Goal: Transaction & Acquisition: Book appointment/travel/reservation

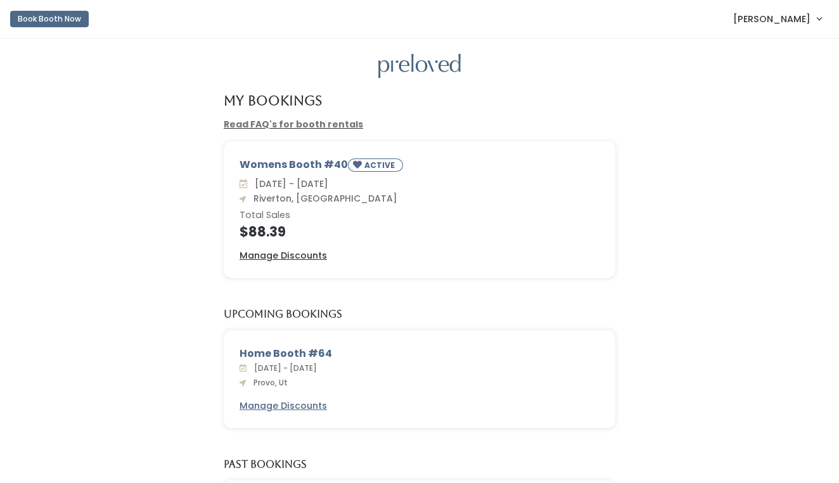
click at [40, 18] on button "Book Booth Now" at bounding box center [49, 19] width 79 height 16
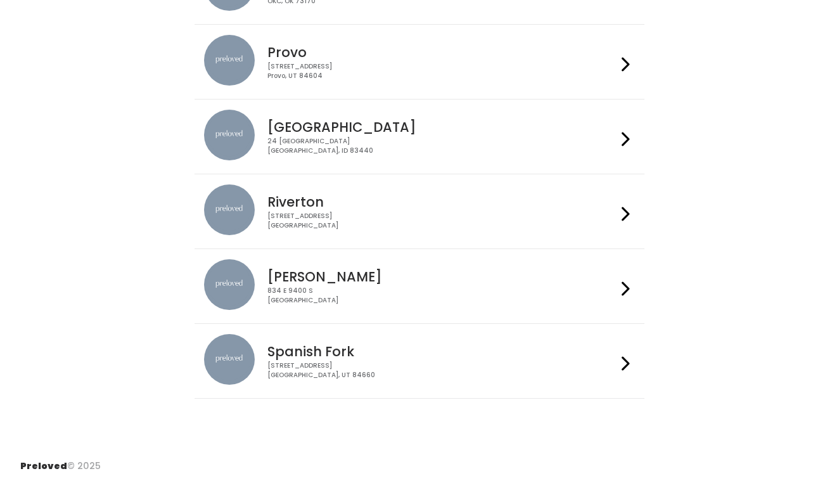
scroll to position [402, 0]
click at [531, 271] on h4 "Sandy" at bounding box center [441, 277] width 349 height 15
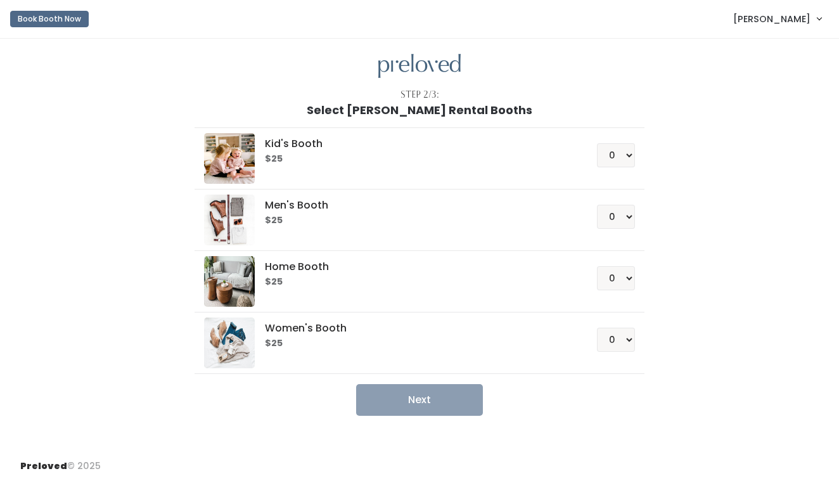
click at [605, 342] on div "0 1 2 3 4" at bounding box center [601, 335] width 68 height 34
select select "1"
click at [421, 385] on button "Next" at bounding box center [419, 400] width 127 height 32
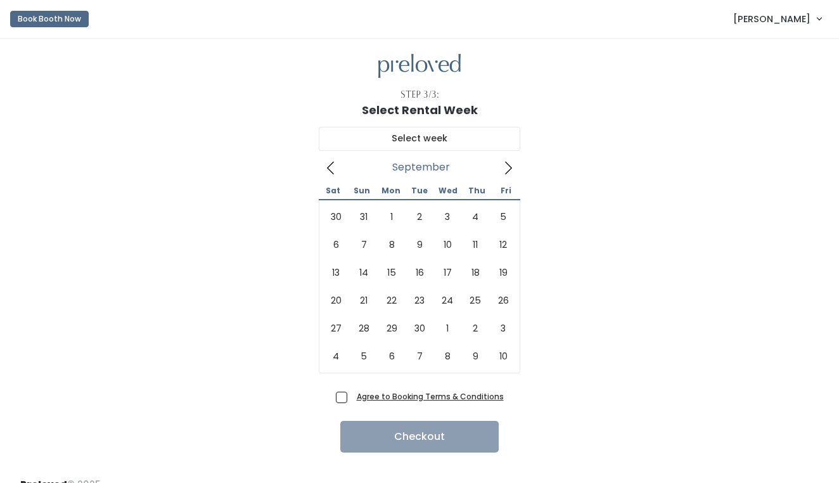
click at [505, 164] on icon at bounding box center [508, 168] width 14 height 14
